Goal: Information Seeking & Learning: Learn about a topic

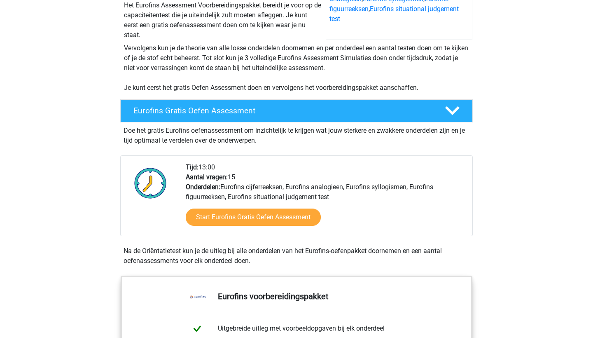
scroll to position [155, 0]
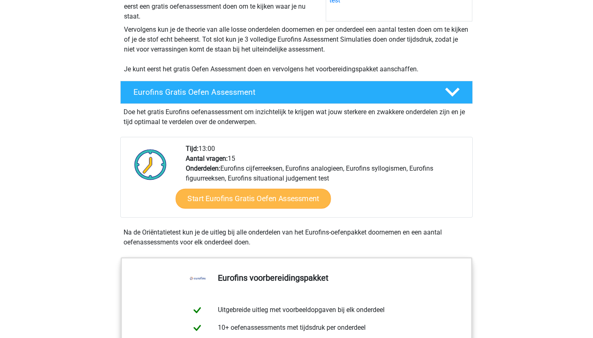
click at [272, 201] on link "Start Eurofins Gratis Oefen Assessment" at bounding box center [253, 199] width 155 height 20
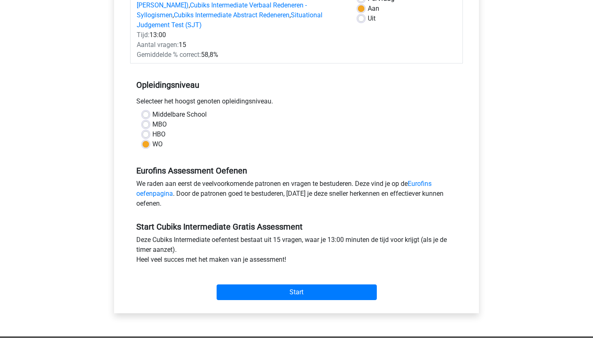
scroll to position [135, 0]
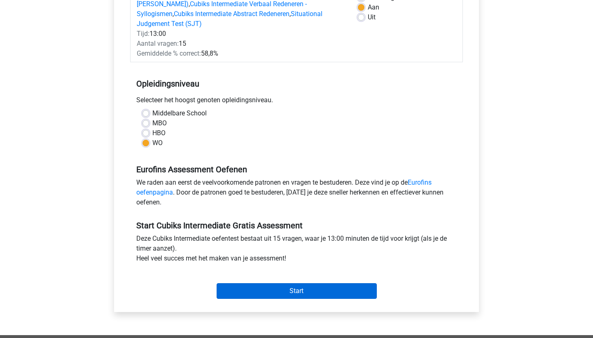
click at [279, 283] on input "Start" at bounding box center [297, 291] width 160 height 16
click at [260, 286] on input "Start" at bounding box center [297, 291] width 160 height 16
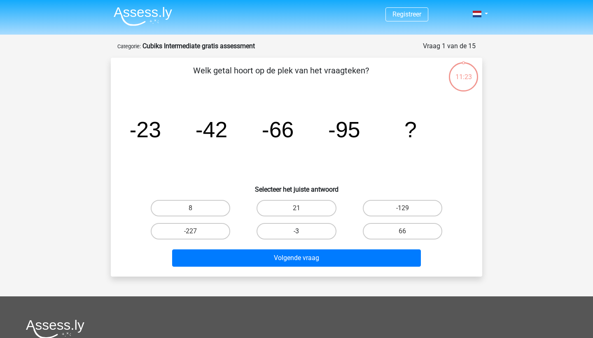
click at [314, 230] on label "-3" at bounding box center [297, 231] width 80 height 16
click at [302, 231] on input "-3" at bounding box center [299, 233] width 5 height 5
radio input "true"
click at [195, 234] on input "-227" at bounding box center [193, 233] width 5 height 5
radio input "true"
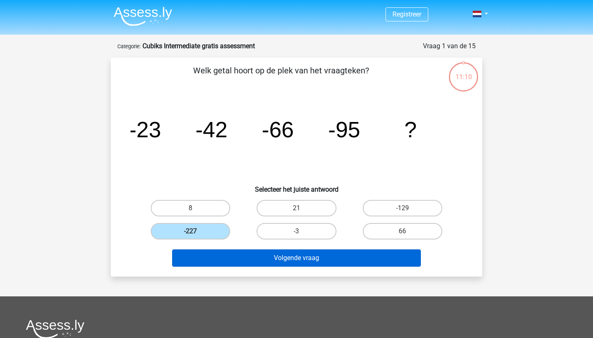
click at [244, 263] on button "Volgende vraag" at bounding box center [296, 257] width 249 height 17
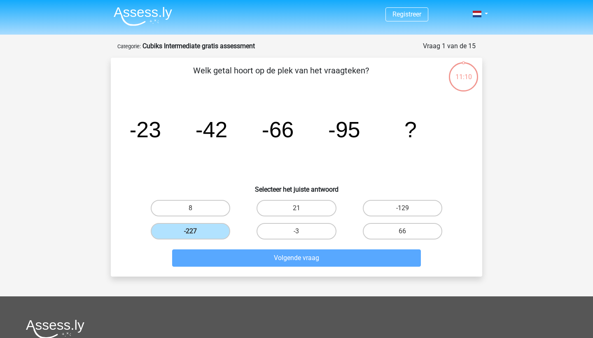
scroll to position [41, 0]
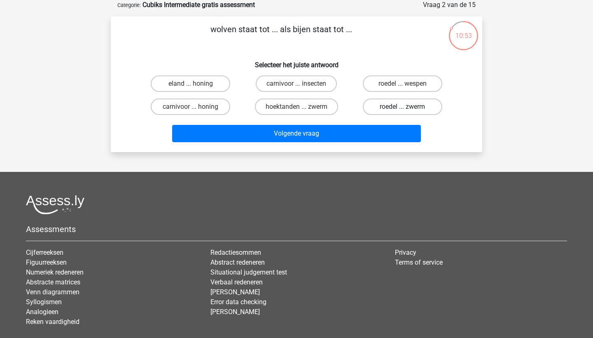
click at [386, 109] on label "roedel ... zwerm" at bounding box center [403, 106] width 80 height 16
click at [403, 109] on input "roedel ... zwerm" at bounding box center [405, 109] width 5 height 5
radio input "true"
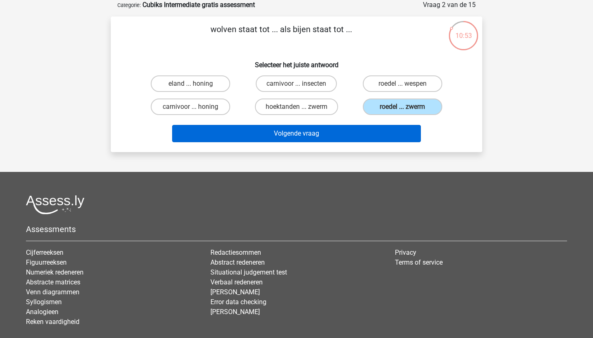
click at [326, 131] on button "Volgende vraag" at bounding box center [296, 133] width 249 height 17
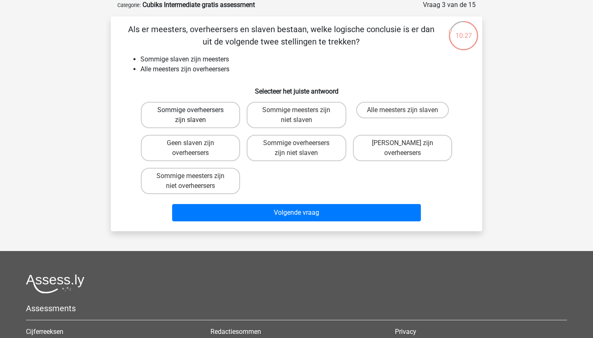
click at [227, 114] on label "Sommige overheersers zijn slaven" at bounding box center [190, 115] width 99 height 26
click at [196, 114] on input "Sommige overheersers zijn slaven" at bounding box center [193, 112] width 5 height 5
radio input "true"
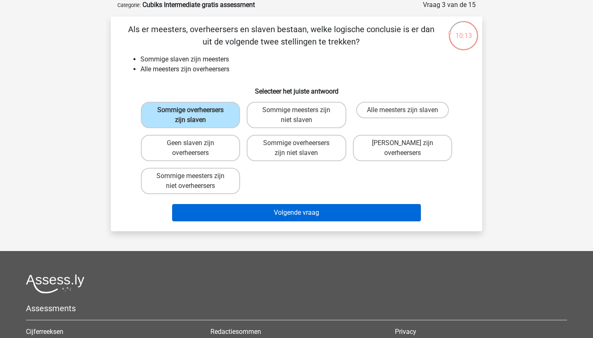
click at [277, 207] on button "Volgende vraag" at bounding box center [296, 212] width 249 height 17
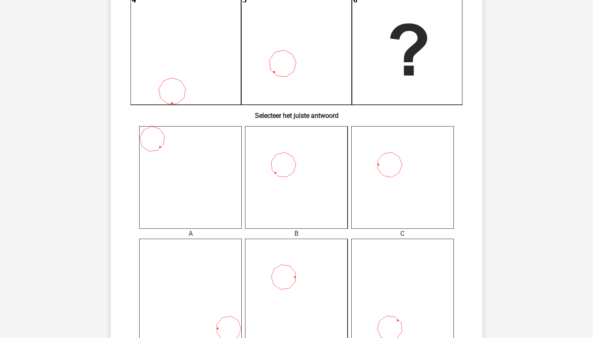
scroll to position [335, 0]
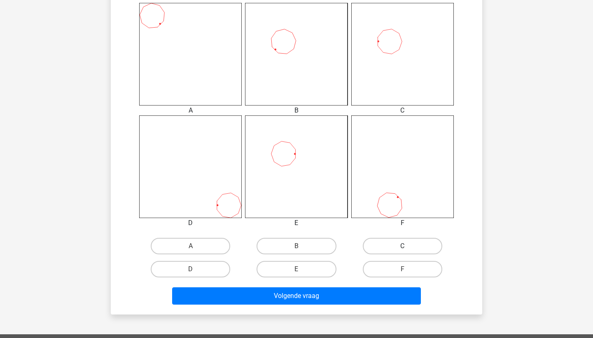
click at [398, 241] on label "C" at bounding box center [403, 246] width 80 height 16
click at [403, 246] on input "C" at bounding box center [405, 248] width 5 height 5
radio input "true"
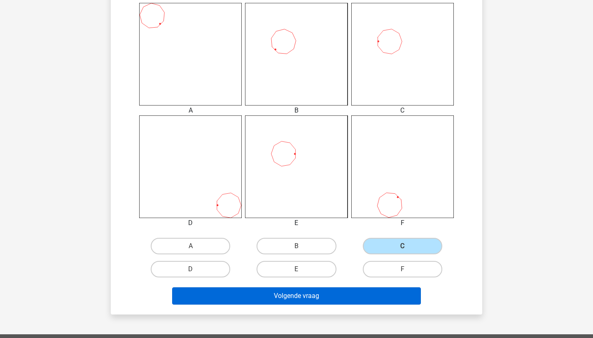
click at [316, 296] on button "Volgende vraag" at bounding box center [296, 295] width 249 height 17
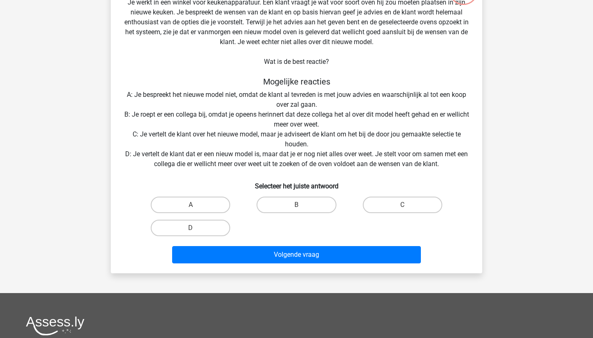
scroll to position [89, 0]
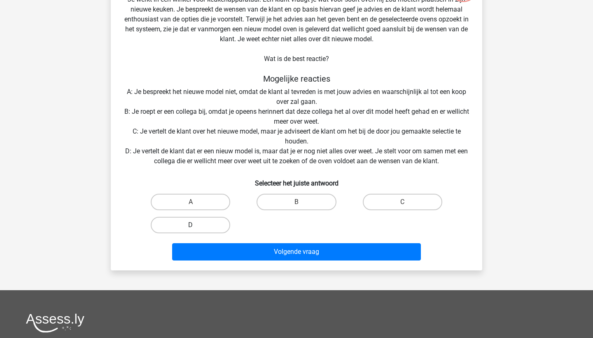
click at [211, 228] on label "D" at bounding box center [191, 225] width 80 height 16
click at [196, 228] on input "D" at bounding box center [193, 227] width 5 height 5
radio input "true"
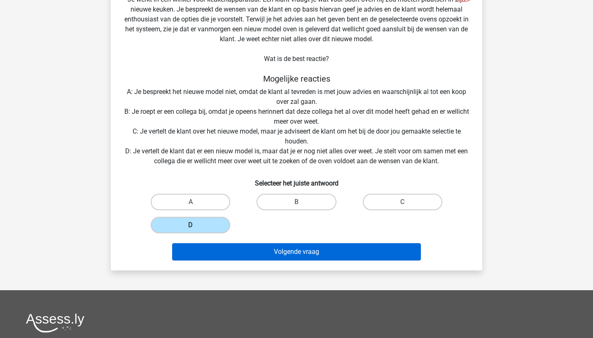
click at [282, 249] on button "Volgende vraag" at bounding box center [296, 251] width 249 height 17
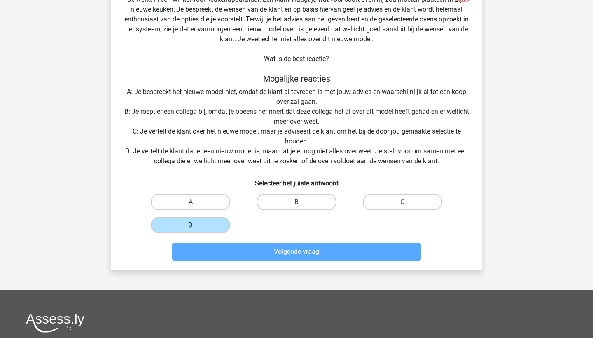
scroll to position [41, 0]
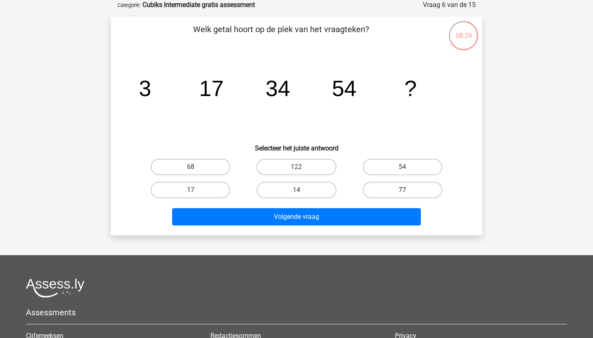
click at [385, 189] on label "77" at bounding box center [403, 190] width 80 height 16
click at [403, 190] on input "77" at bounding box center [405, 192] width 5 height 5
radio input "true"
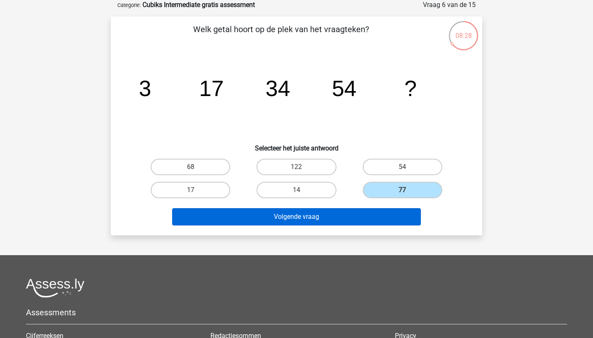
click at [340, 221] on button "Volgende vraag" at bounding box center [296, 216] width 249 height 17
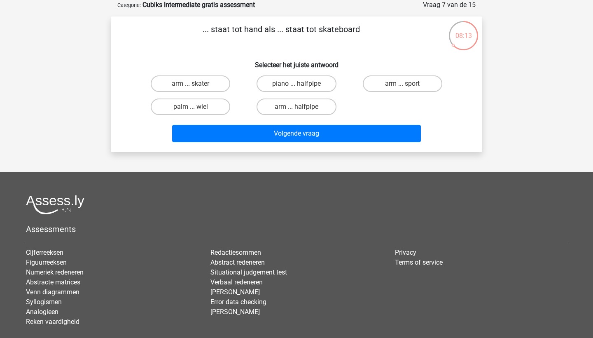
click at [299, 87] on input "piano ... halfpipe" at bounding box center [299, 86] width 5 height 5
radio input "true"
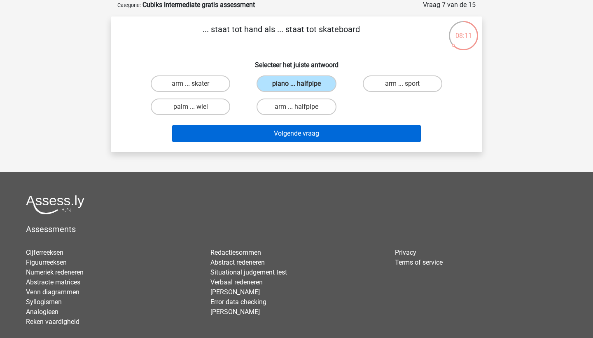
click at [300, 139] on button "Volgende vraag" at bounding box center [296, 133] width 249 height 17
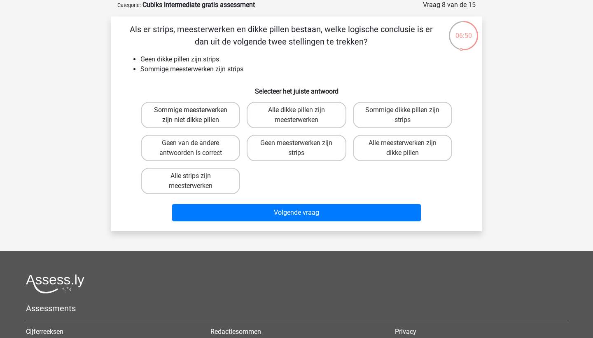
click at [185, 117] on label "Sommige meesterwerken zijn niet dikke pillen" at bounding box center [190, 115] width 99 height 26
click at [191, 115] on input "Sommige meesterwerken zijn niet dikke pillen" at bounding box center [193, 112] width 5 height 5
radio input "true"
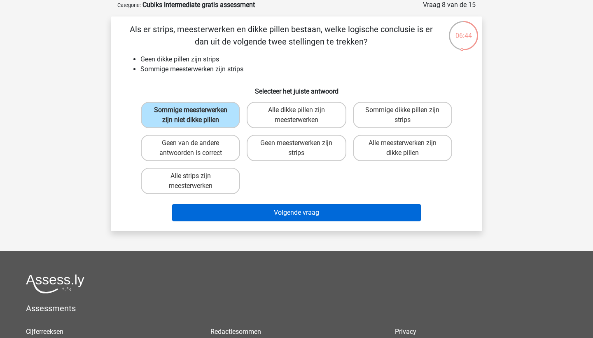
click at [319, 221] on button "Volgende vraag" at bounding box center [296, 212] width 249 height 17
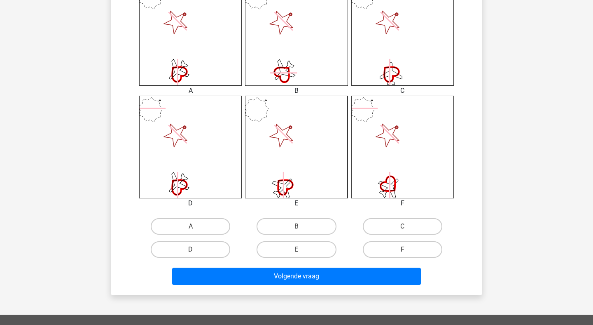
scroll to position [259, 0]
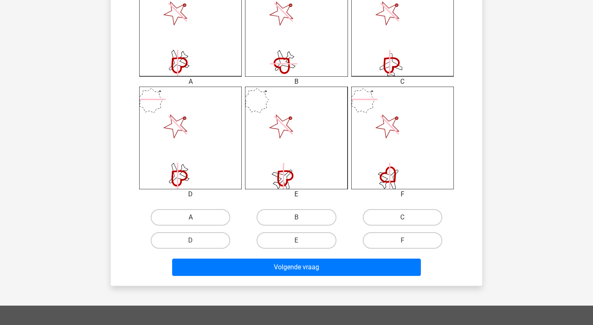
click at [210, 215] on label "A" at bounding box center [191, 217] width 80 height 16
click at [196, 217] on input "A" at bounding box center [193, 219] width 5 height 5
radio input "true"
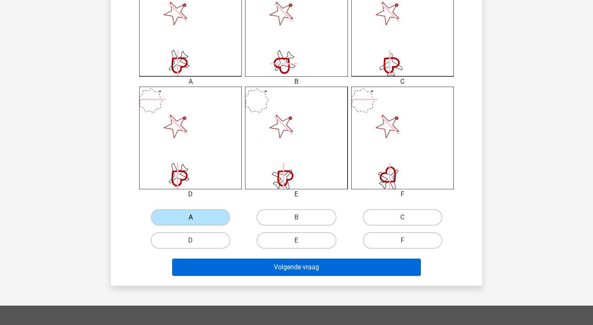
click at [292, 271] on button "Volgende vraag" at bounding box center [296, 266] width 249 height 17
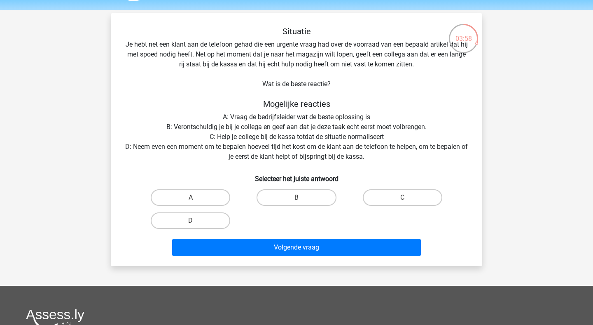
scroll to position [45, 0]
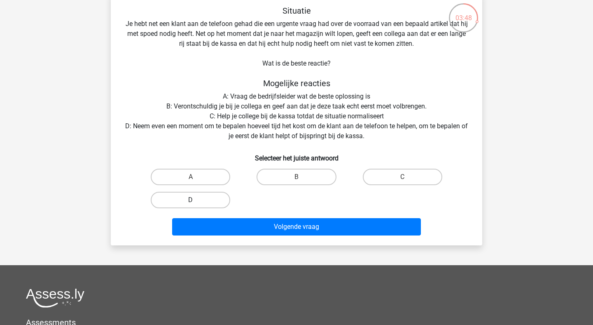
click at [189, 195] on label "D" at bounding box center [191, 200] width 80 height 16
click at [191, 200] on input "D" at bounding box center [193, 202] width 5 height 5
radio input "true"
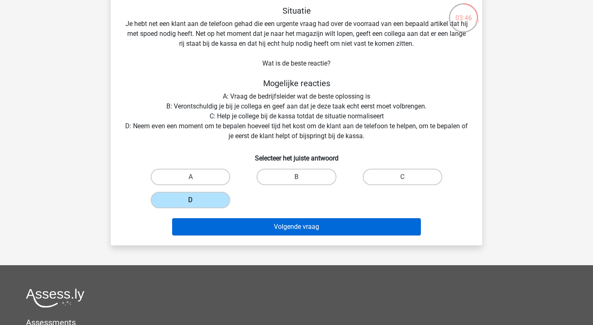
click at [276, 222] on button "Volgende vraag" at bounding box center [296, 226] width 249 height 17
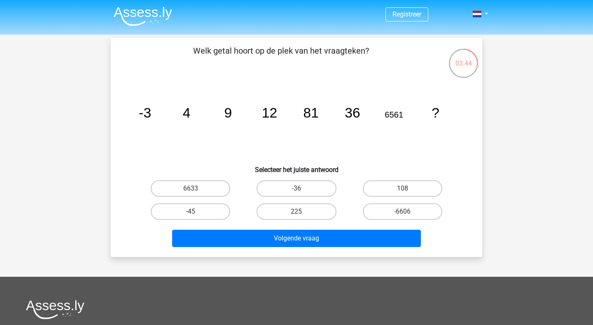
scroll to position [0, 0]
click at [393, 186] on label "108" at bounding box center [403, 188] width 80 height 16
click at [403, 188] on input "108" at bounding box center [405, 190] width 5 height 5
radio input "true"
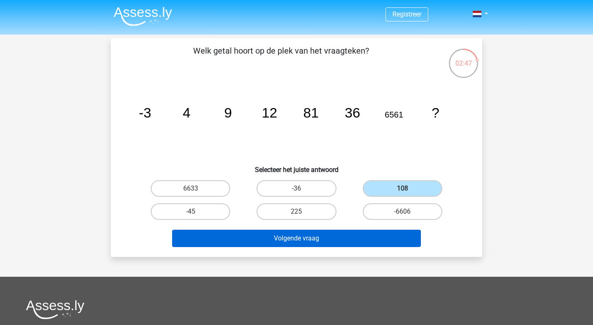
click at [300, 234] on button "Volgende vraag" at bounding box center [296, 238] width 249 height 17
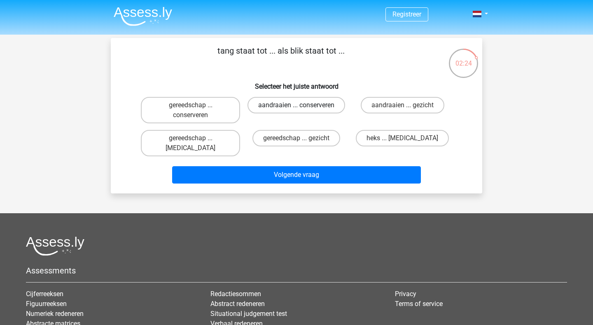
click at [281, 104] on label "aandraaien ... conserveren" at bounding box center [297, 105] width 98 height 16
click at [297, 105] on input "aandraaien ... conserveren" at bounding box center [299, 107] width 5 height 5
radio input "true"
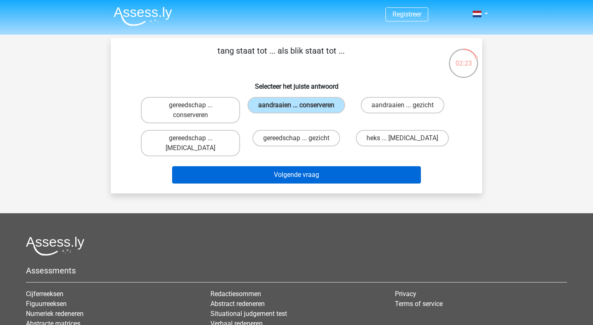
click at [295, 166] on button "Volgende vraag" at bounding box center [296, 174] width 249 height 17
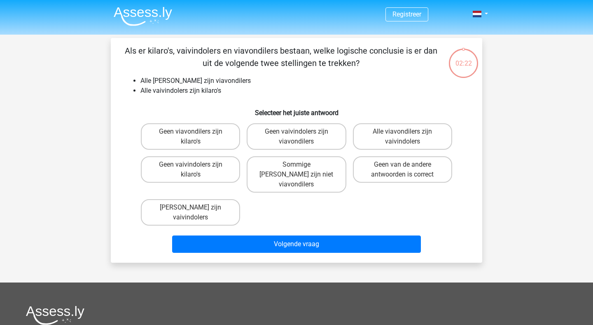
scroll to position [38, 0]
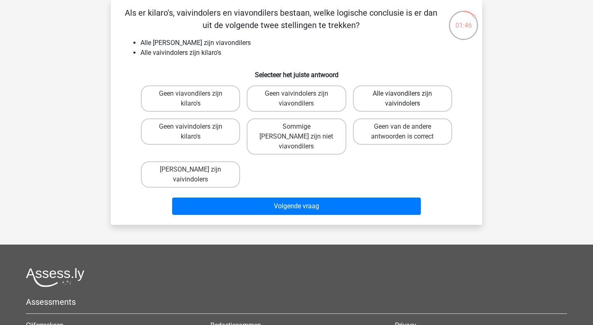
click at [410, 98] on label "Alle viavondilers zijn vaivindolers" at bounding box center [402, 98] width 99 height 26
click at [408, 98] on input "Alle viavondilers zijn vaivindolers" at bounding box center [405, 96] width 5 height 5
radio input "true"
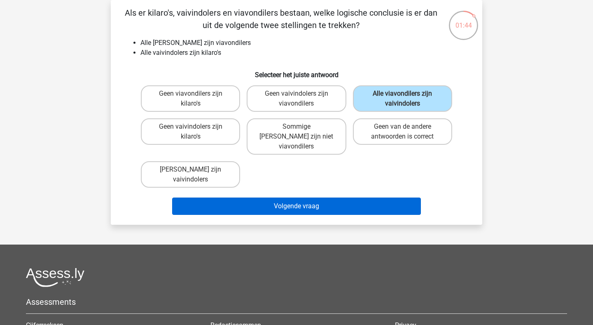
click at [320, 197] on button "Volgende vraag" at bounding box center [296, 205] width 249 height 17
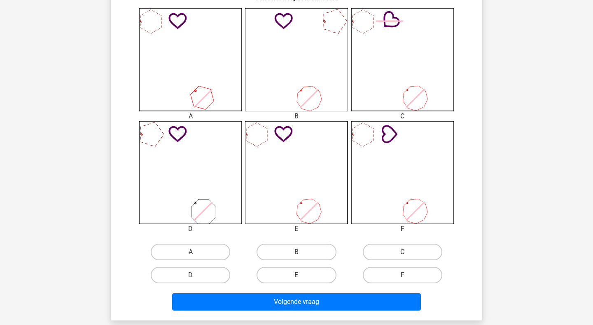
scroll to position [226, 0]
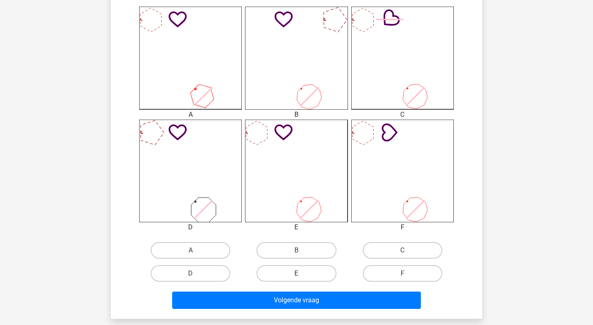
click at [299, 270] on label "E" at bounding box center [297, 273] width 80 height 16
click at [299, 273] on input "E" at bounding box center [299, 275] width 5 height 5
radio input "true"
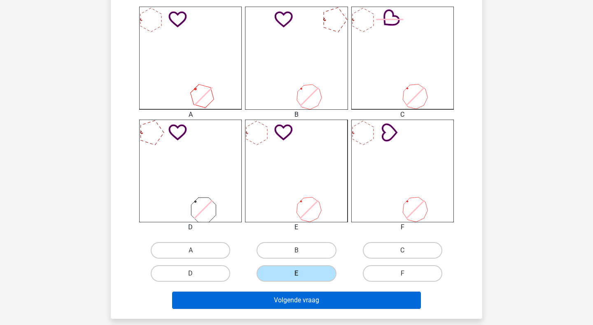
click at [306, 303] on button "Volgende vraag" at bounding box center [296, 299] width 249 height 17
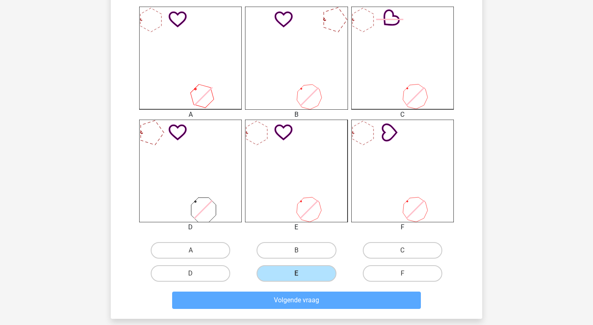
scroll to position [38, 0]
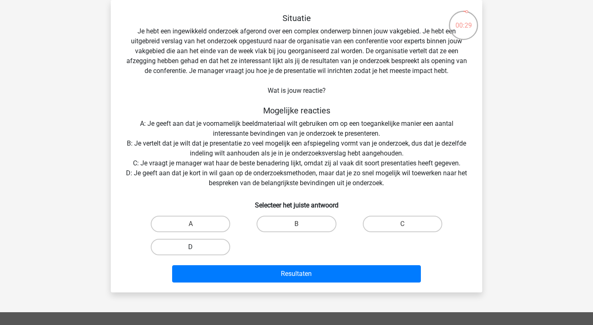
click at [186, 246] on label "D" at bounding box center [191, 247] width 80 height 16
click at [191, 247] on input "D" at bounding box center [193, 249] width 5 height 5
radio input "true"
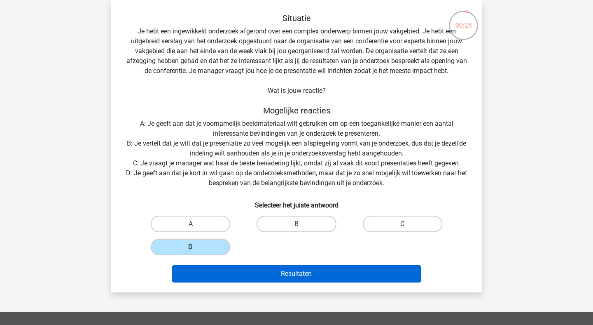
click at [270, 279] on button "Resultaten" at bounding box center [296, 273] width 249 height 17
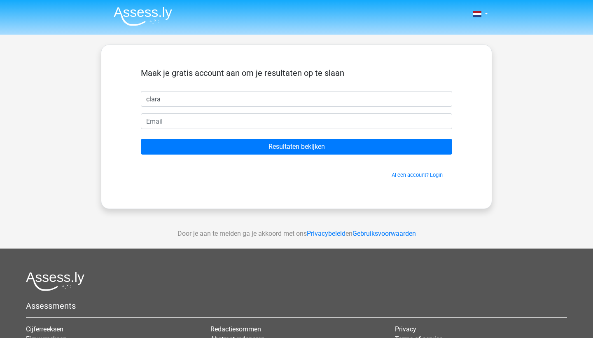
type input "[PERSON_NAME]"
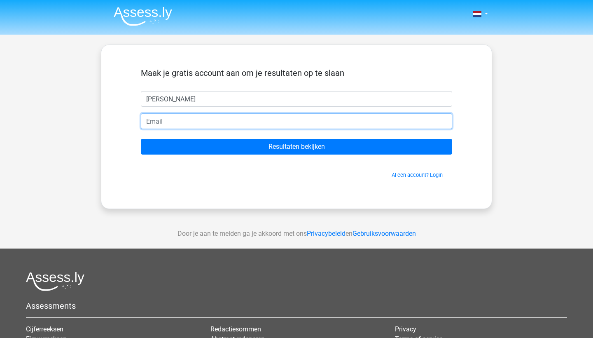
type input "[EMAIL_ADDRESS][DOMAIN_NAME]"
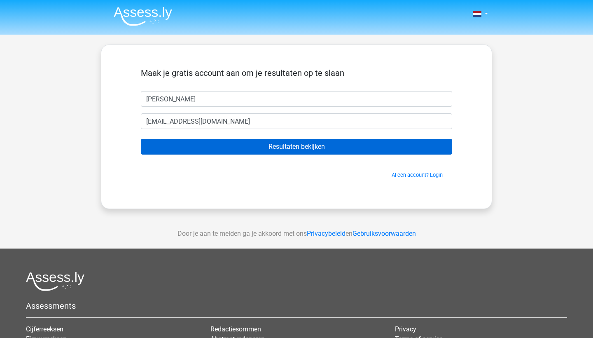
click at [257, 147] on input "Resultaten bekijken" at bounding box center [297, 147] width 312 height 16
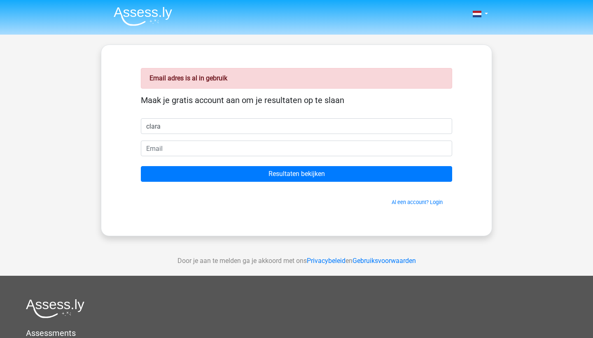
type input "clara"
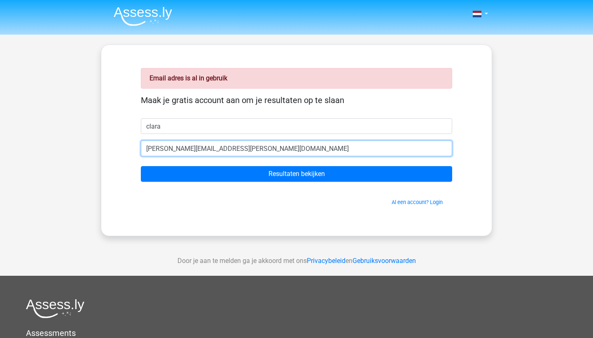
type input "clara.vermeire@hotmail.com"
drag, startPoint x: 247, startPoint y: 152, endPoint x: 140, endPoint y: 145, distance: 107.4
click at [140, 145] on div "clara.vermeire@hotmail.com" at bounding box center [297, 149] width 324 height 16
type input "[EMAIL_ADDRESS][DOMAIN_NAME]"
click at [297, 174] on input "Resultaten bekijken" at bounding box center [297, 174] width 312 height 16
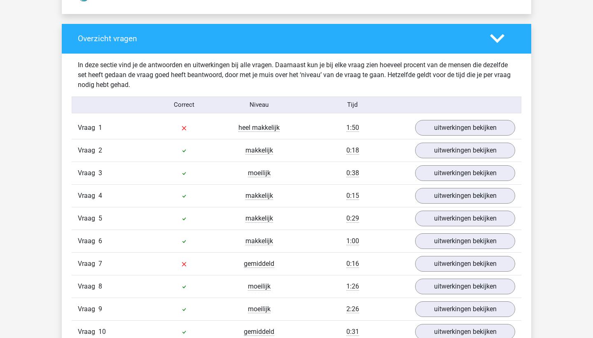
scroll to position [876, 0]
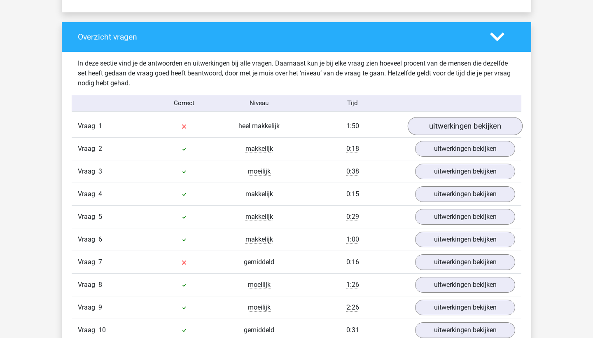
click at [447, 125] on link "uitwerkingen bekijken" at bounding box center [465, 126] width 115 height 18
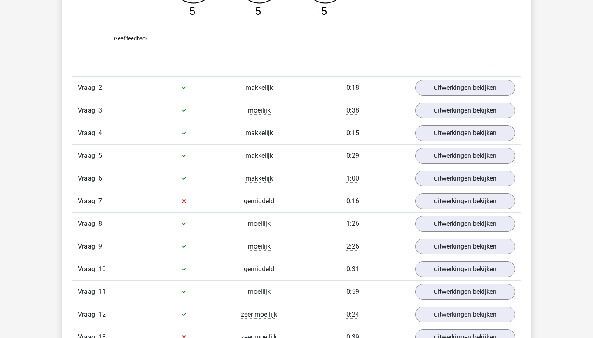
scroll to position [1385, 0]
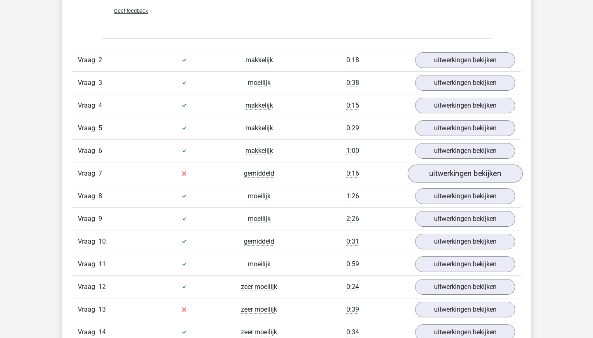
click at [440, 178] on link "uitwerkingen bekijken" at bounding box center [465, 173] width 115 height 18
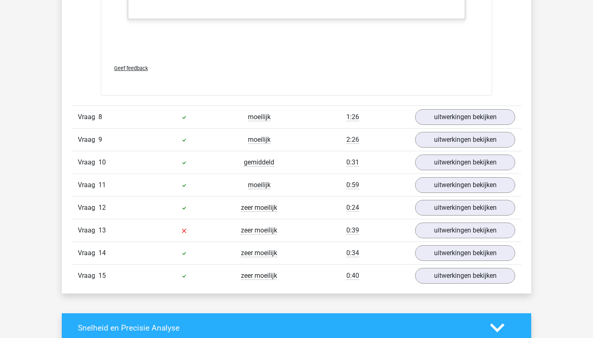
scroll to position [1868, 0]
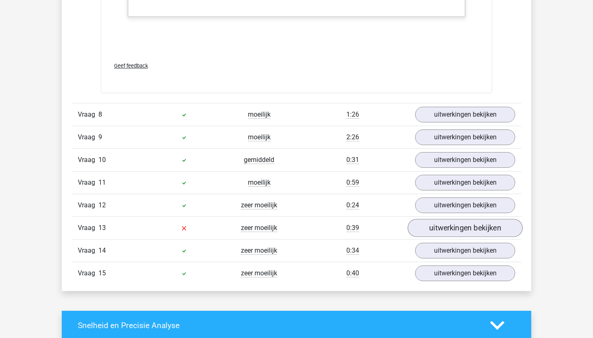
click at [443, 228] on link "uitwerkingen bekijken" at bounding box center [465, 228] width 115 height 18
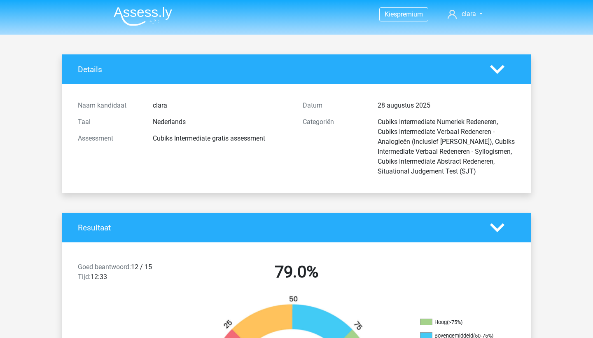
scroll to position [0, 0]
click at [163, 18] on img at bounding box center [143, 16] width 59 height 19
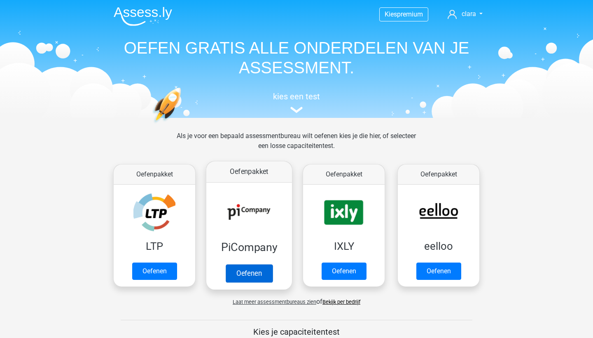
click at [240, 270] on link "Oefenen" at bounding box center [249, 273] width 47 height 18
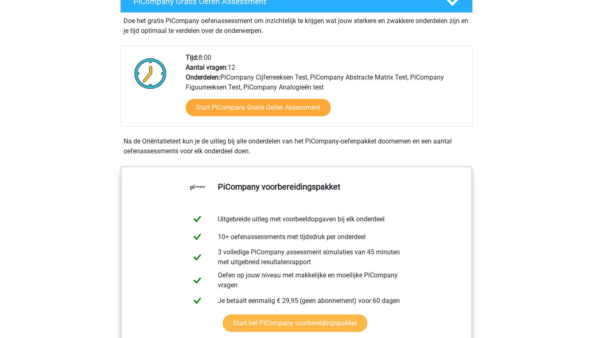
scroll to position [226, 0]
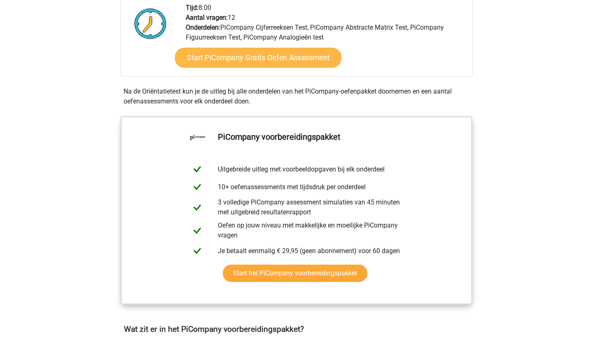
click at [286, 68] on link "Start PiCompany Gratis Oefen Assessment" at bounding box center [258, 58] width 167 height 20
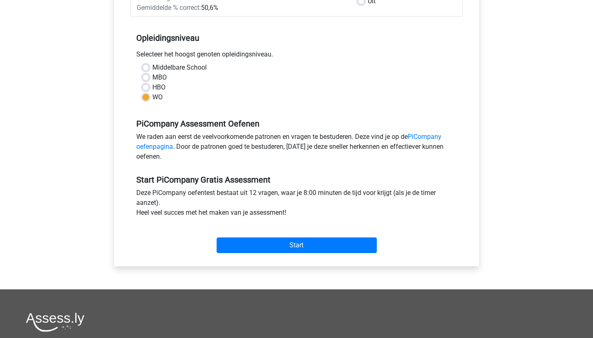
scroll to position [166, 0]
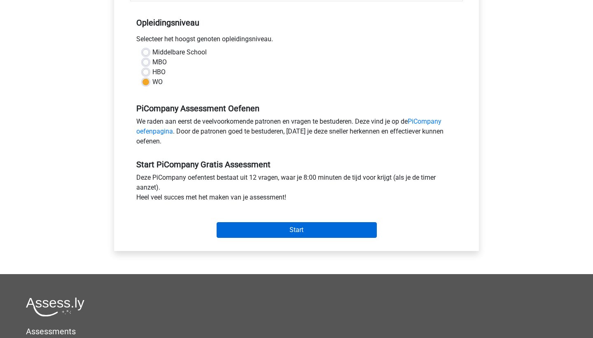
click at [299, 238] on input "Start" at bounding box center [297, 230] width 160 height 16
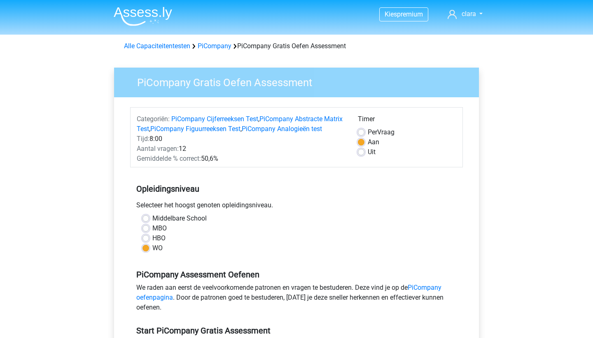
scroll to position [0, 0]
click at [183, 48] on link "Alle Capaciteitentesten" at bounding box center [157, 46] width 66 height 8
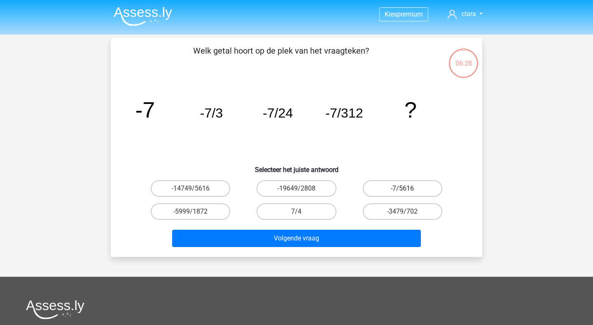
click at [416, 186] on label "-7/5616" at bounding box center [403, 188] width 80 height 16
click at [408, 188] on input "-7/5616" at bounding box center [405, 190] width 5 height 5
radio input "true"
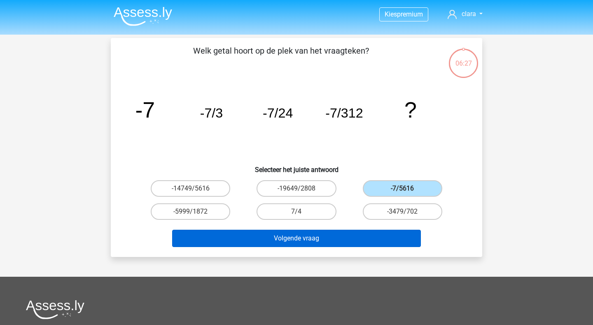
click at [330, 242] on button "Volgende vraag" at bounding box center [296, 238] width 249 height 17
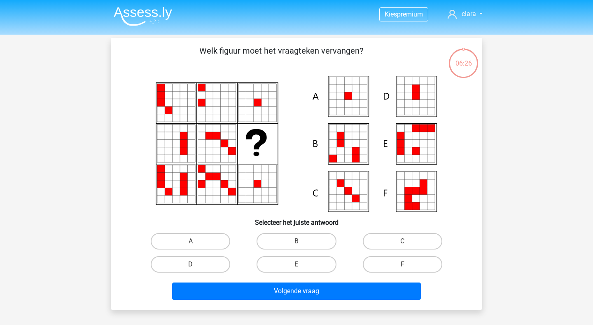
scroll to position [38, 0]
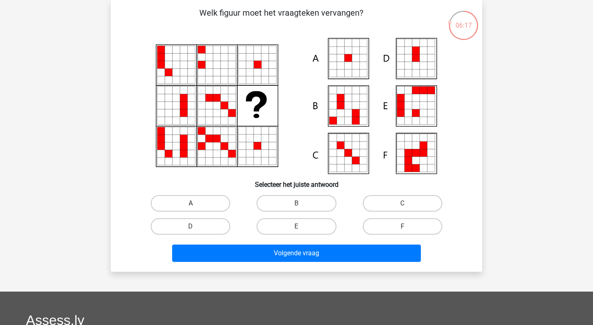
click at [209, 202] on label "A" at bounding box center [191, 203] width 80 height 16
click at [196, 203] on input "A" at bounding box center [193, 205] width 5 height 5
radio input "true"
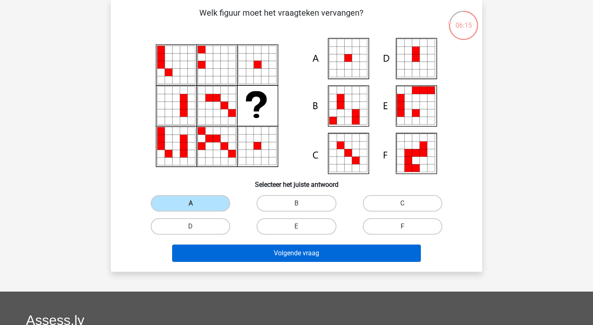
click at [275, 258] on button "Volgende vraag" at bounding box center [296, 252] width 249 height 17
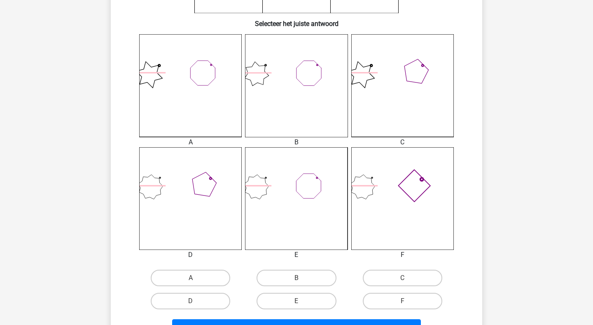
scroll to position [211, 0]
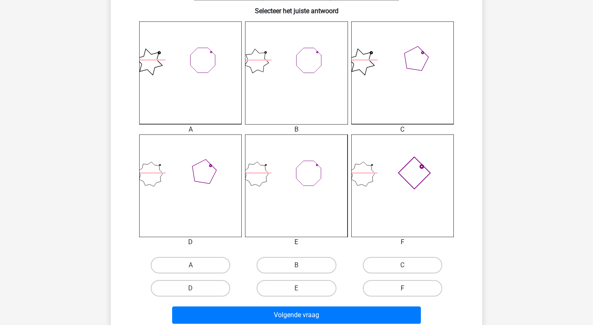
click at [403, 285] on label "F" at bounding box center [403, 288] width 80 height 16
click at [403, 288] on input "F" at bounding box center [405, 290] width 5 height 5
radio input "true"
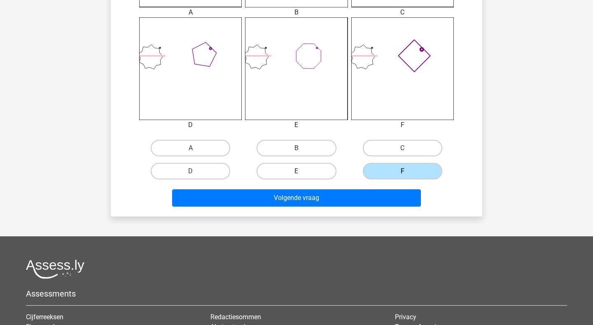
scroll to position [335, 0]
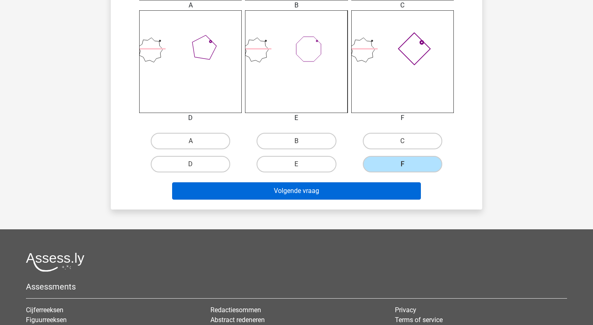
click at [307, 193] on button "Volgende vraag" at bounding box center [296, 190] width 249 height 17
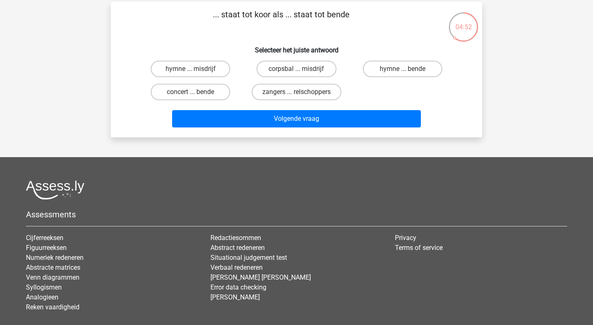
scroll to position [0, 0]
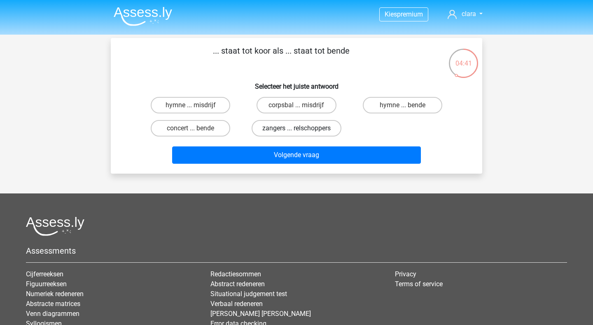
click at [312, 131] on label "zangers ... relschoppers" at bounding box center [297, 128] width 90 height 16
click at [302, 131] on input "zangers ... relschoppers" at bounding box center [299, 130] width 5 height 5
radio input "true"
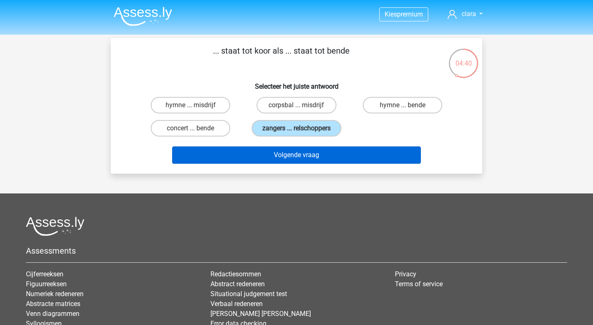
click at [303, 164] on button "Volgende vraag" at bounding box center [296, 154] width 249 height 17
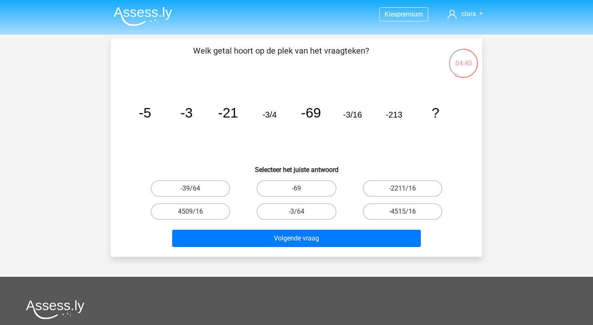
scroll to position [38, 0]
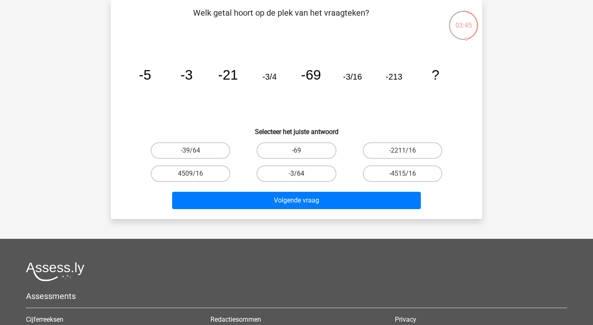
click at [293, 173] on label "-3/64" at bounding box center [297, 173] width 80 height 16
click at [297, 173] on input "-3/64" at bounding box center [299, 175] width 5 height 5
radio input "true"
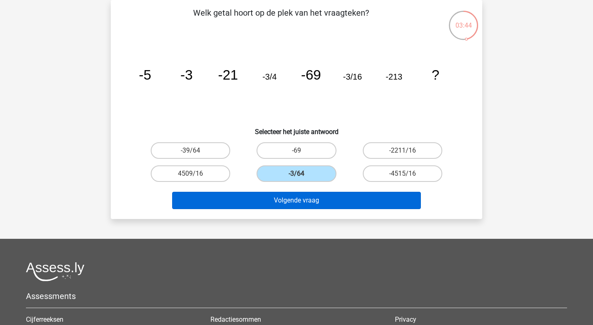
click at [286, 201] on button "Volgende vraag" at bounding box center [296, 200] width 249 height 17
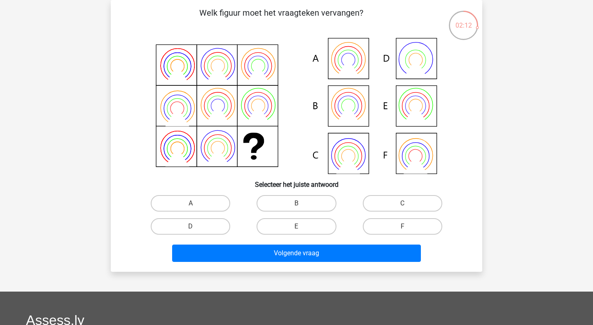
click at [448, 117] on icon at bounding box center [297, 106] width 332 height 136
click at [176, 202] on label "A" at bounding box center [191, 203] width 80 height 16
click at [191, 203] on input "A" at bounding box center [193, 205] width 5 height 5
radio input "true"
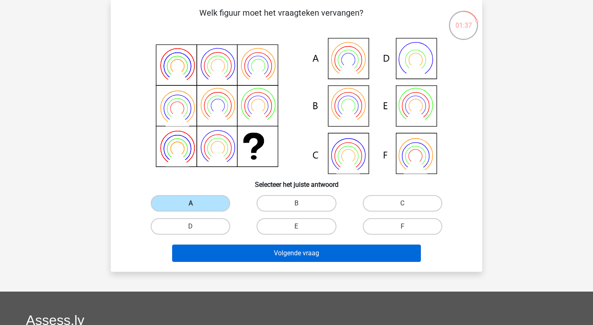
click at [244, 254] on button "Volgende vraag" at bounding box center [296, 252] width 249 height 17
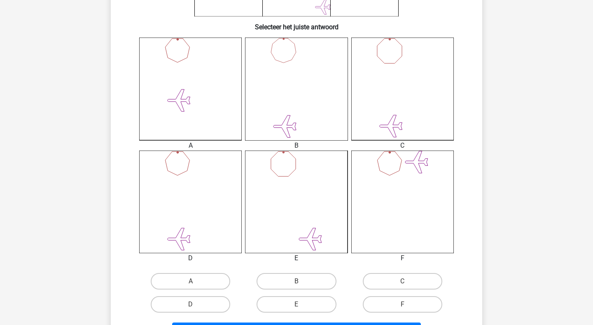
scroll to position [195, 0]
click at [194, 302] on label "D" at bounding box center [191, 304] width 80 height 16
click at [194, 305] on input "D" at bounding box center [193, 307] width 5 height 5
radio input "true"
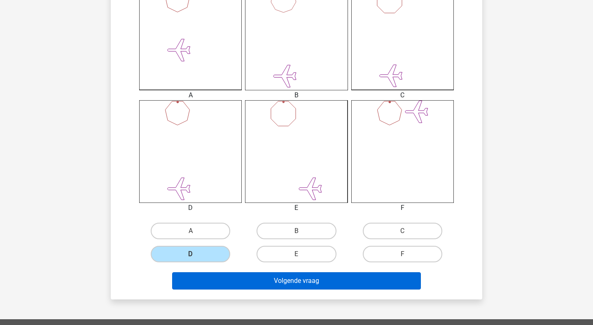
click at [321, 280] on button "Volgende vraag" at bounding box center [296, 280] width 249 height 17
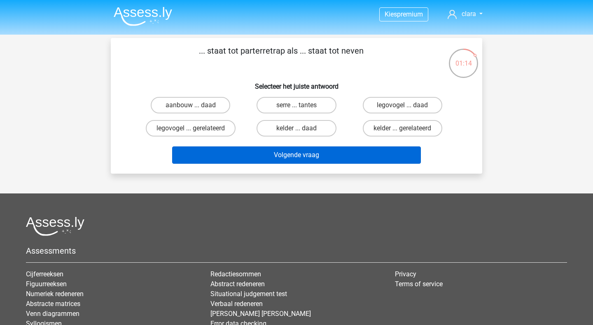
scroll to position [0, 0]
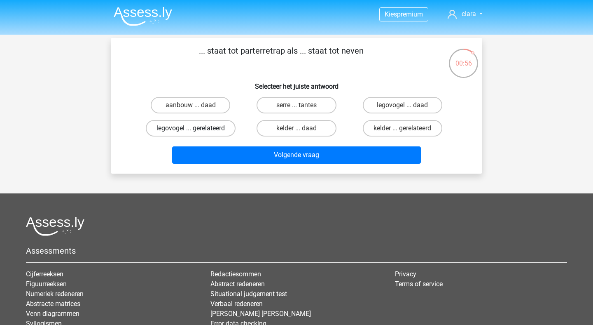
click at [200, 130] on label "legovogel ... gerelateerd" at bounding box center [191, 128] width 90 height 16
click at [196, 130] on input "legovogel ... gerelateerd" at bounding box center [193, 130] width 5 height 5
radio input "true"
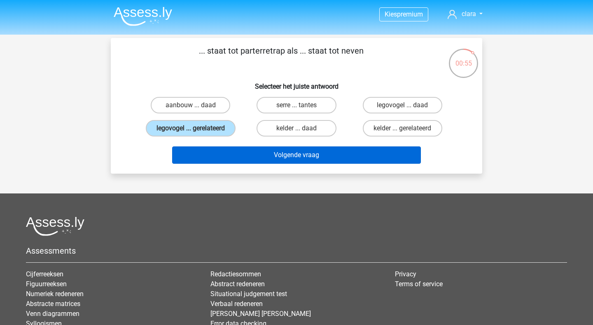
click at [264, 164] on button "Volgende vraag" at bounding box center [296, 154] width 249 height 17
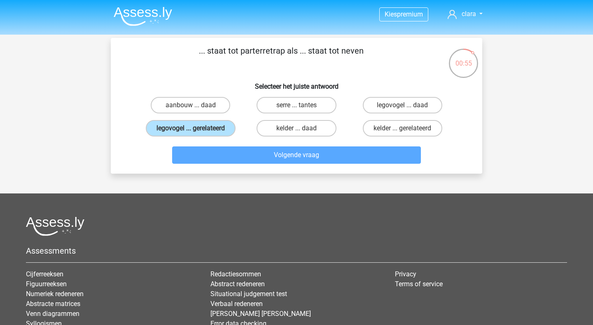
scroll to position [38, 0]
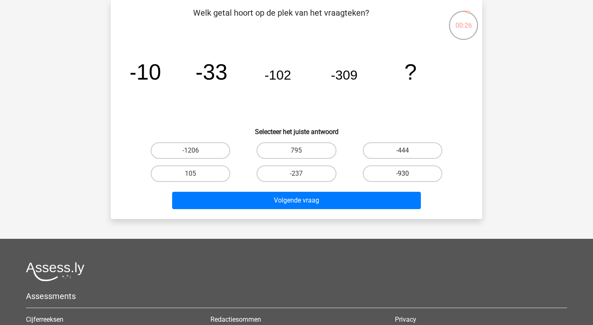
click at [380, 174] on label "-930" at bounding box center [403, 173] width 80 height 16
click at [403, 174] on input "-930" at bounding box center [405, 175] width 5 height 5
radio input "true"
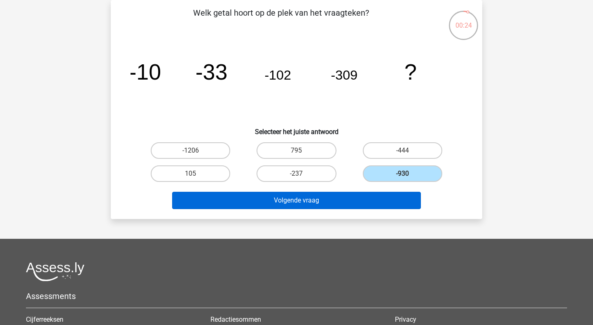
click at [286, 195] on button "Volgende vraag" at bounding box center [296, 200] width 249 height 17
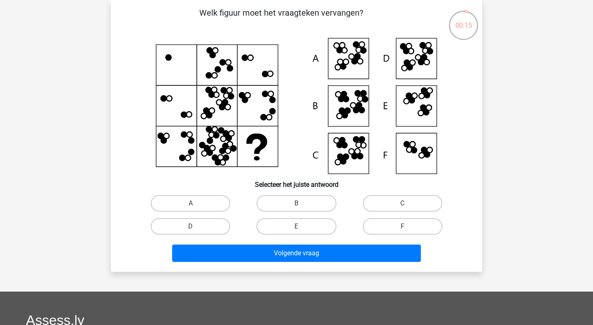
click at [298, 207] on input "B" at bounding box center [299, 205] width 5 height 5
radio input "true"
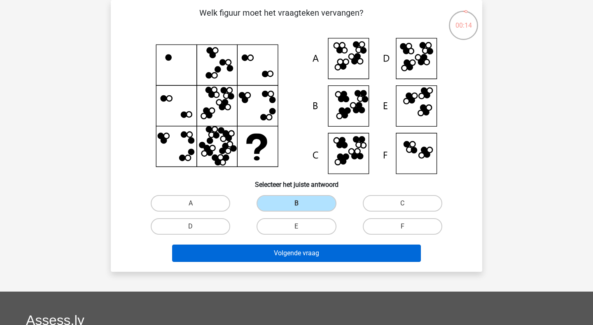
click at [298, 252] on button "Volgende vraag" at bounding box center [296, 252] width 249 height 17
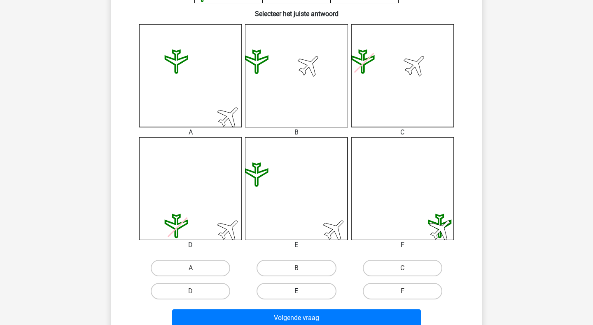
scroll to position [223, 0]
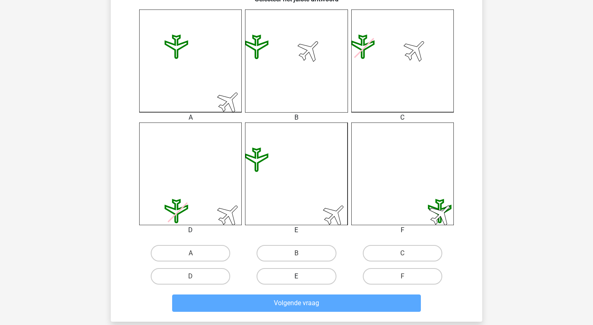
click at [294, 272] on label "E" at bounding box center [297, 276] width 80 height 16
click at [297, 276] on input "E" at bounding box center [299, 278] width 5 height 5
radio input "true"
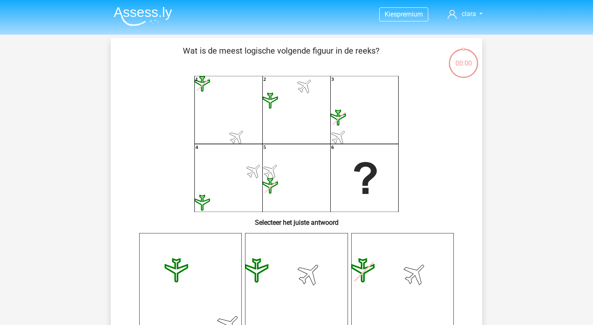
scroll to position [223, 0]
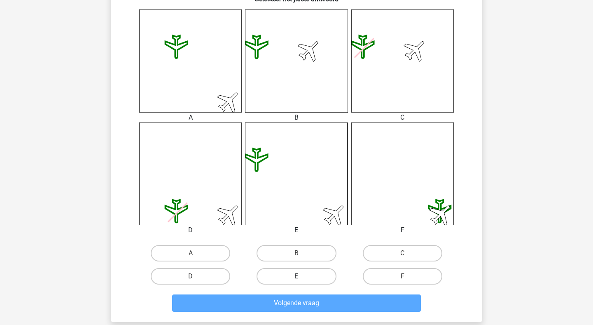
click at [295, 274] on label "E" at bounding box center [297, 276] width 80 height 16
click at [297, 276] on input "E" at bounding box center [299, 278] width 5 height 5
radio input "true"
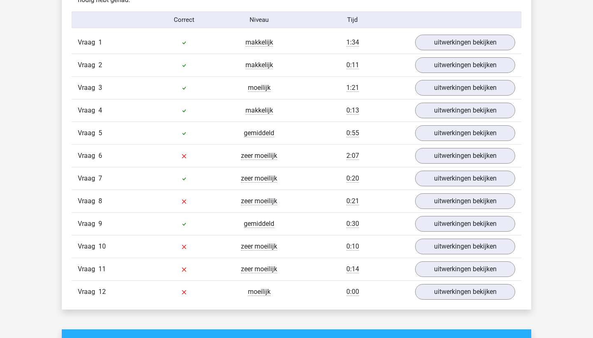
scroll to position [921, 0]
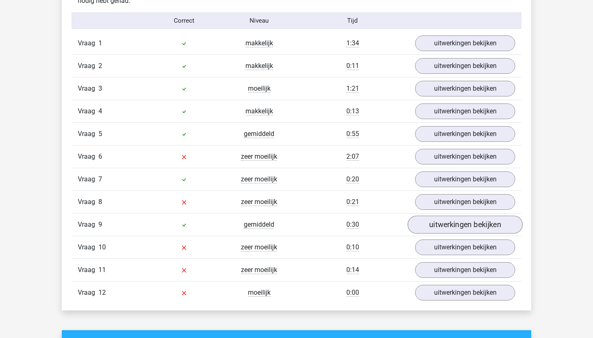
click at [470, 227] on link "uitwerkingen bekijken" at bounding box center [465, 225] width 115 height 18
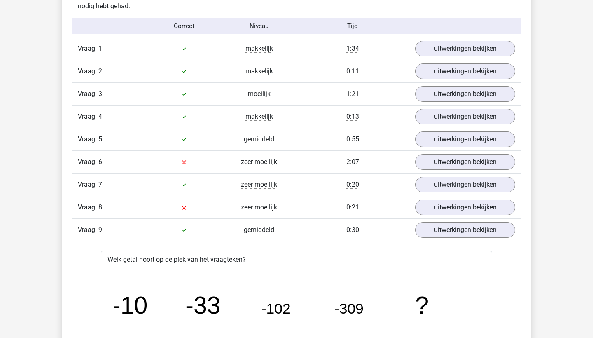
scroll to position [919, 0]
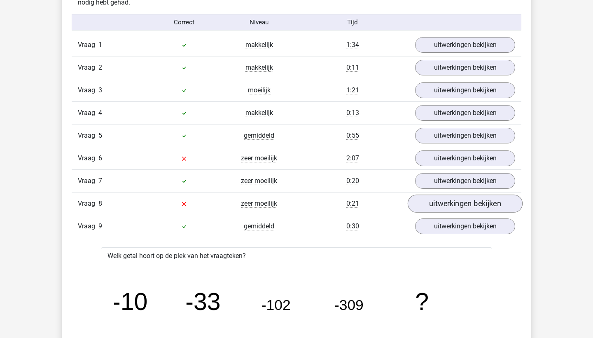
click at [424, 209] on link "uitwerkingen bekijken" at bounding box center [465, 204] width 115 height 18
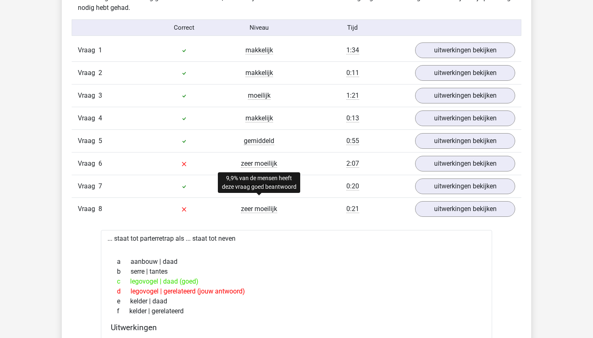
scroll to position [914, 0]
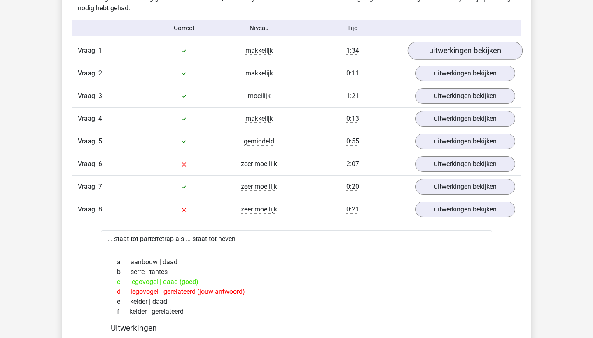
click at [441, 55] on link "uitwerkingen bekijken" at bounding box center [465, 51] width 115 height 18
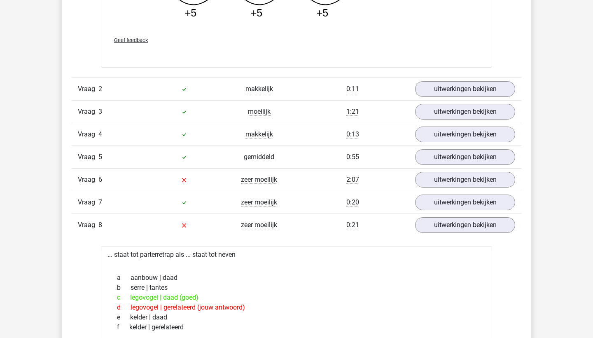
scroll to position [1322, 0]
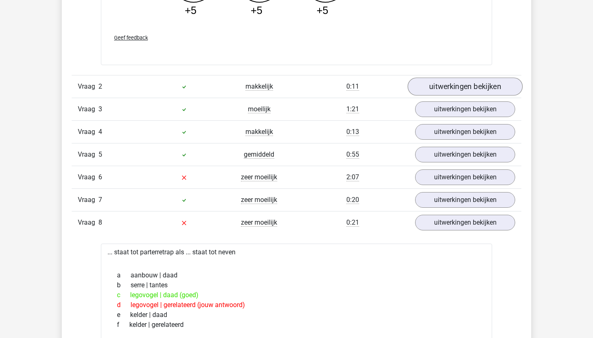
click at [452, 90] on link "uitwerkingen bekijken" at bounding box center [465, 86] width 115 height 18
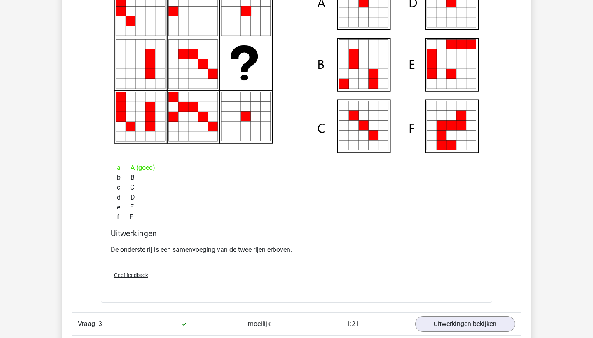
scroll to position [1539, 0]
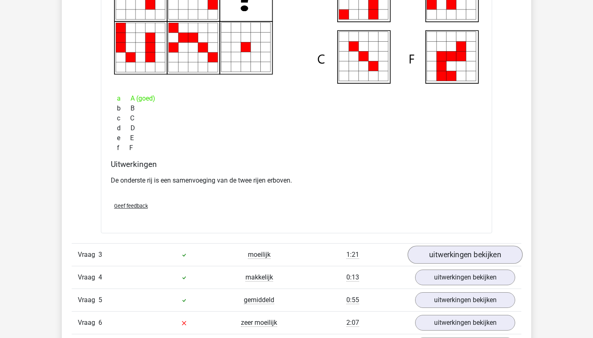
click at [436, 252] on link "uitwerkingen bekijken" at bounding box center [465, 255] width 115 height 18
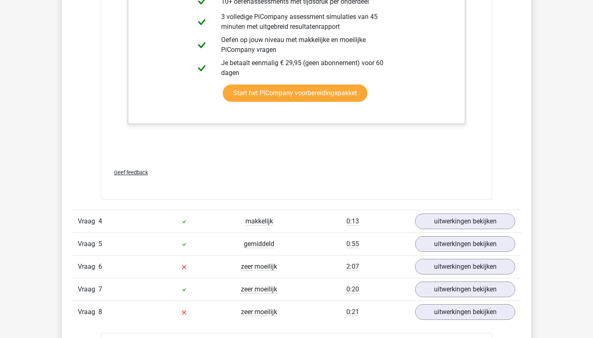
scroll to position [2510, 0]
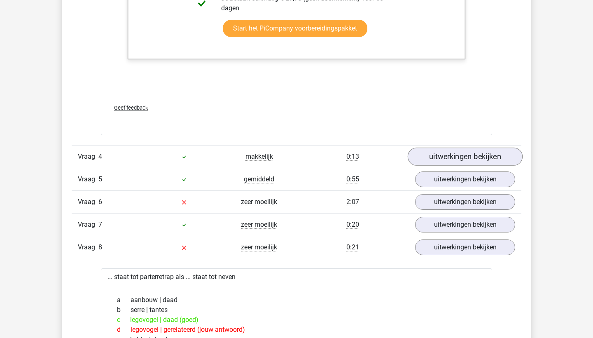
click at [432, 166] on link "uitwerkingen bekijken" at bounding box center [465, 157] width 115 height 18
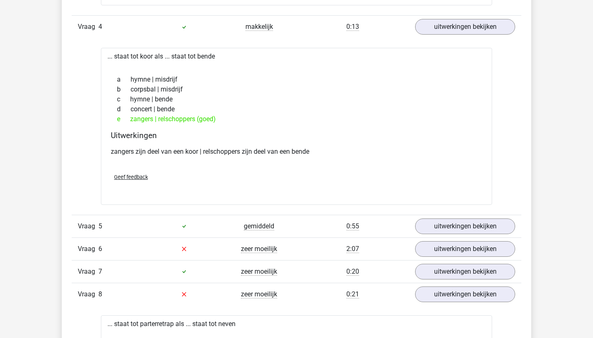
scroll to position [2671, 0]
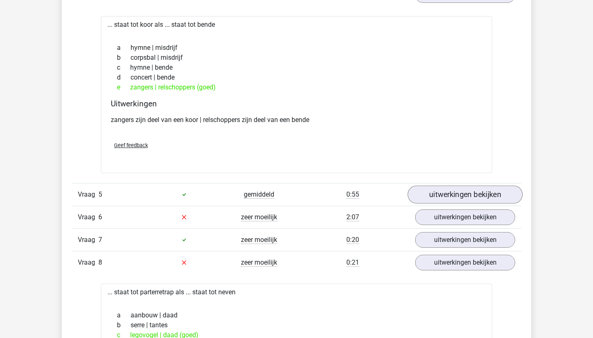
click at [445, 204] on link "uitwerkingen bekijken" at bounding box center [465, 194] width 115 height 18
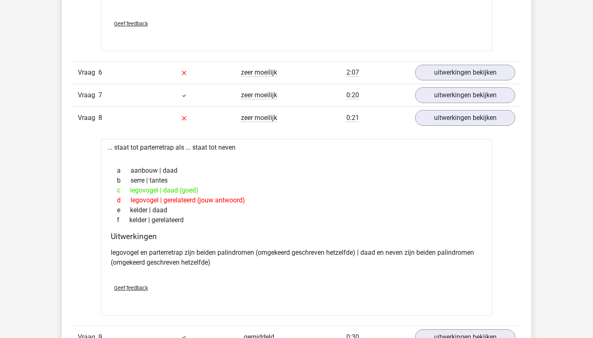
scroll to position [3329, 0]
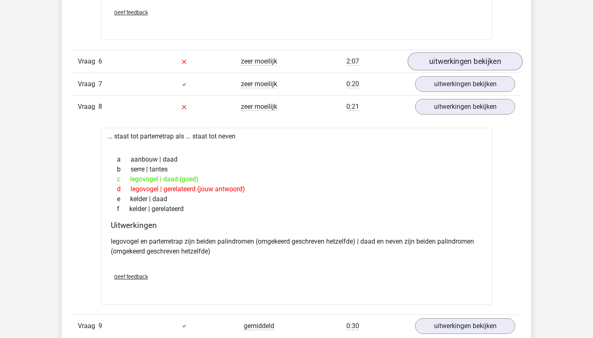
click at [428, 70] on link "uitwerkingen bekijken" at bounding box center [465, 61] width 115 height 18
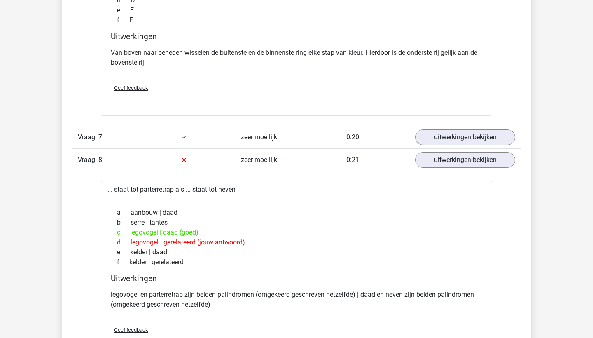
scroll to position [3657, 0]
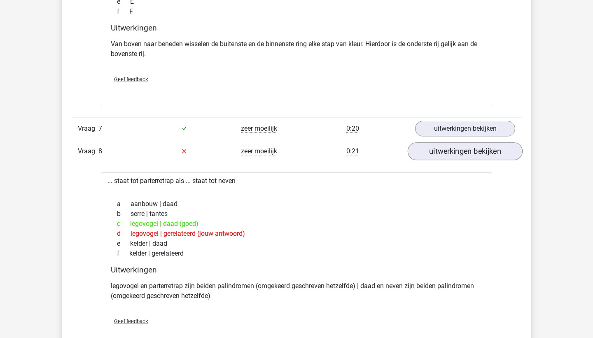
click at [446, 160] on link "uitwerkingen bekijken" at bounding box center [465, 151] width 115 height 18
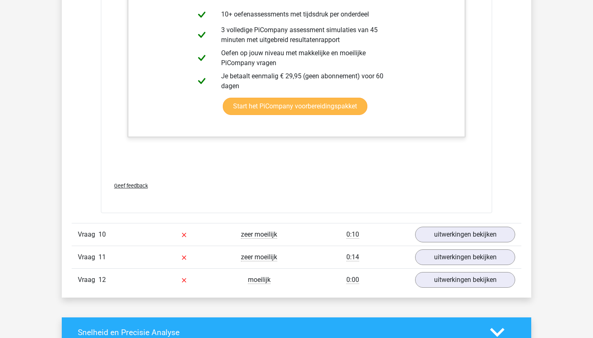
scroll to position [4139, 0]
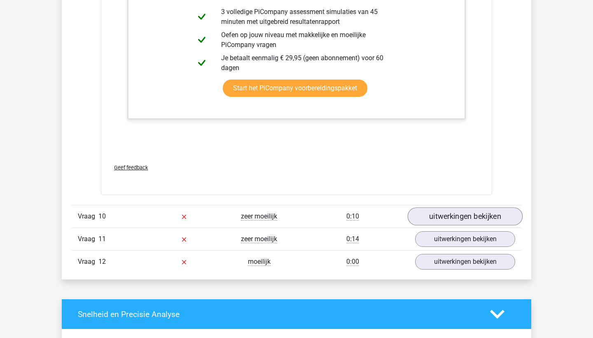
click at [443, 225] on link "uitwerkingen bekijken" at bounding box center [465, 216] width 115 height 18
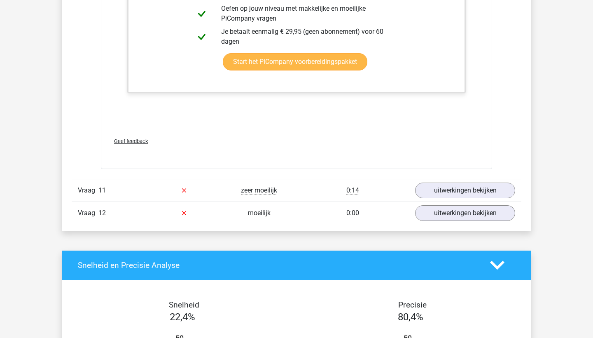
scroll to position [4775, 0]
click at [453, 199] on link "uitwerkingen bekijken" at bounding box center [465, 190] width 115 height 18
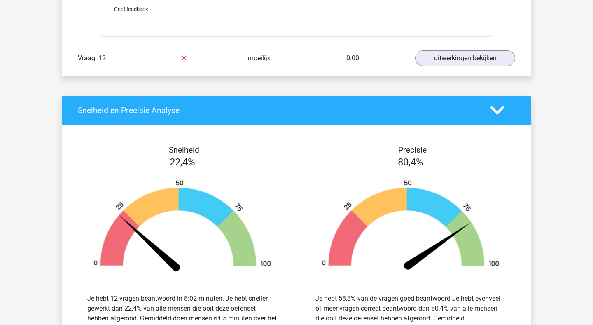
scroll to position [5432, 0]
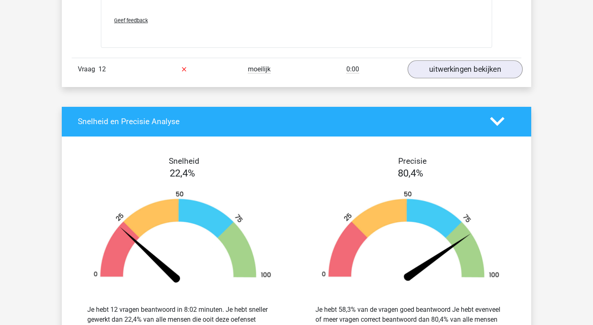
click at [445, 78] on link "uitwerkingen bekijken" at bounding box center [465, 69] width 115 height 18
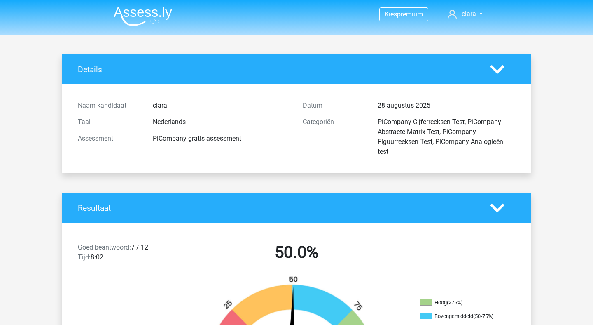
scroll to position [0, 0]
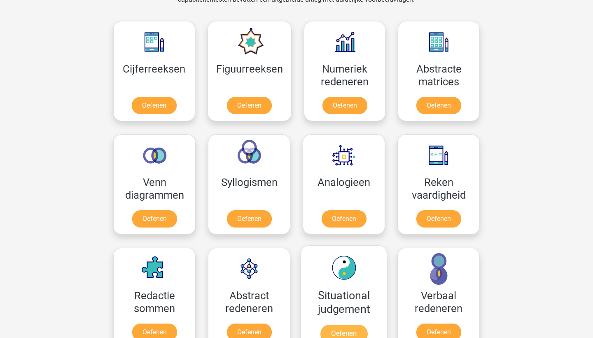
scroll to position [270, 0]
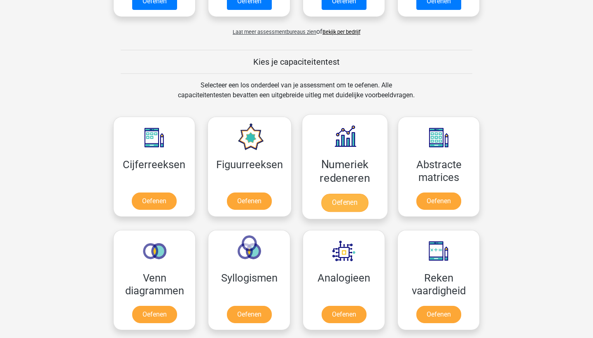
click at [332, 194] on link "Oefenen" at bounding box center [344, 203] width 47 height 18
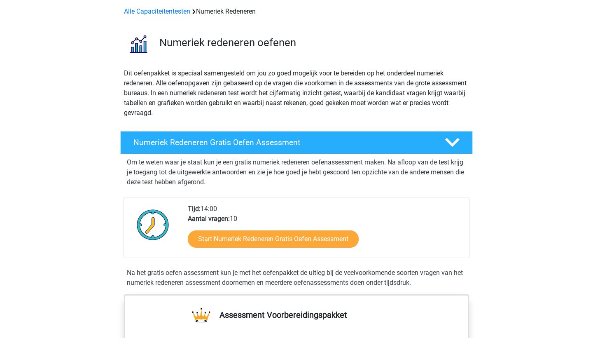
scroll to position [35, 0]
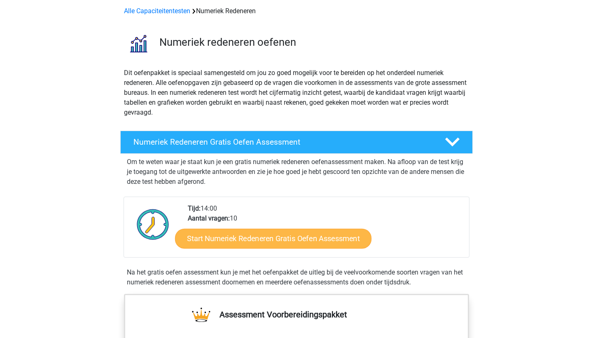
click at [300, 237] on link "Start Numeriek Redeneren Gratis Oefen Assessment" at bounding box center [273, 238] width 197 height 20
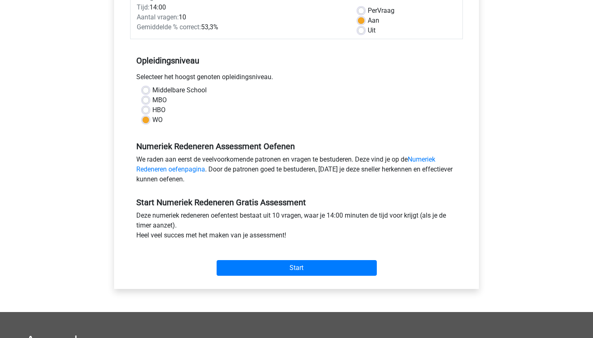
scroll to position [136, 0]
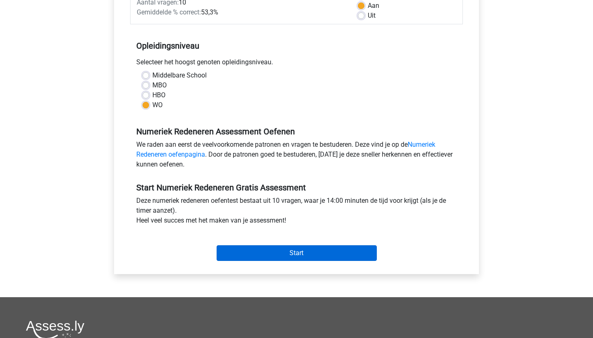
click at [287, 255] on input "Start" at bounding box center [297, 253] width 160 height 16
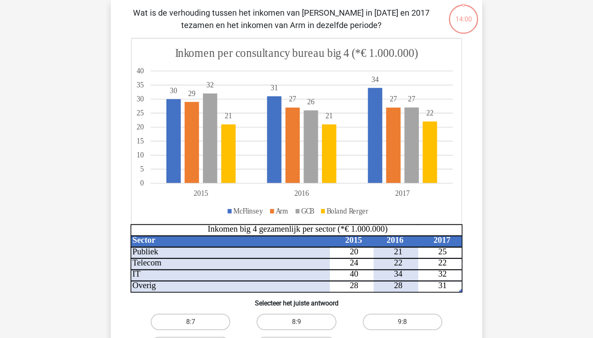
scroll to position [58, 0]
